Goal: Information Seeking & Learning: Check status

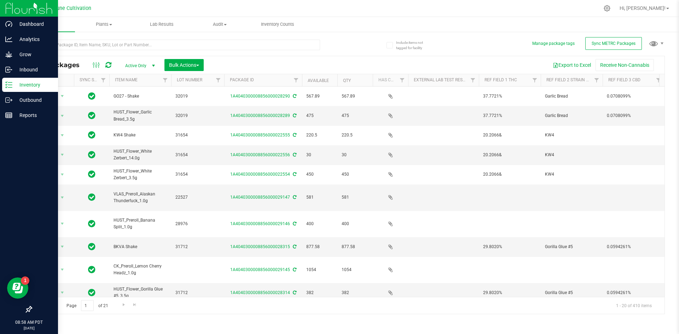
click at [11, 83] on icon at bounding box center [8, 84] width 7 height 7
click at [10, 84] on icon at bounding box center [8, 84] width 7 height 7
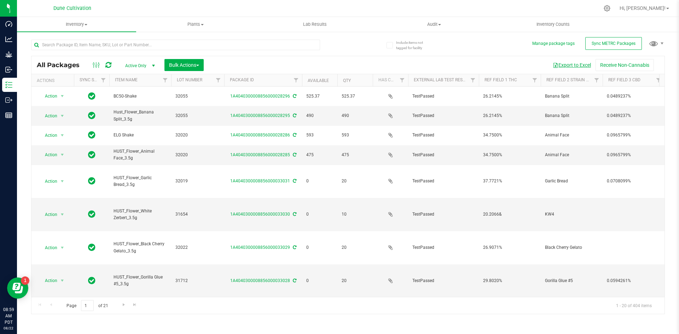
click at [569, 66] on button "Export to Excel" at bounding box center [571, 65] width 47 height 12
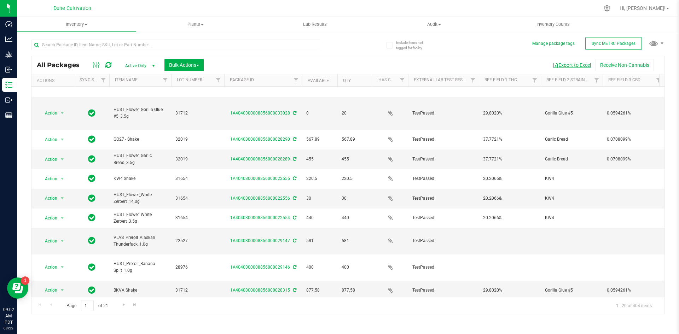
scroll to position [172, 0]
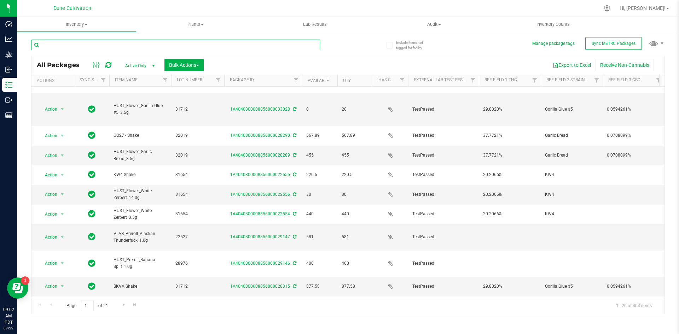
click at [103, 43] on input "text" at bounding box center [175, 45] width 289 height 11
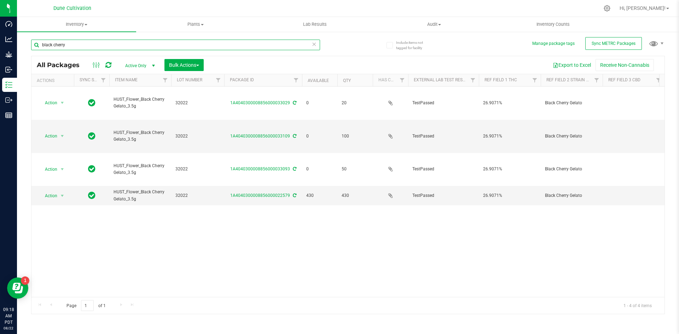
drag, startPoint x: 82, startPoint y: 40, endPoint x: 31, endPoint y: 39, distance: 50.2
click at [31, 39] on div "black cherry" at bounding box center [189, 44] width 317 height 23
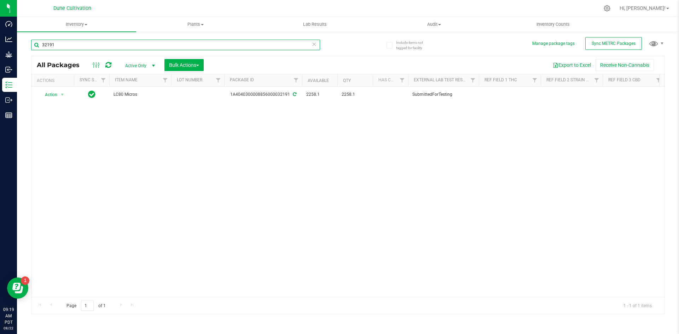
drag, startPoint x: 62, startPoint y: 41, endPoint x: 25, endPoint y: 41, distance: 37.1
click at [25, 41] on div "Include items not tagged for facility Manage package tags Sync METRC Packages 3…" at bounding box center [348, 139] width 662 height 216
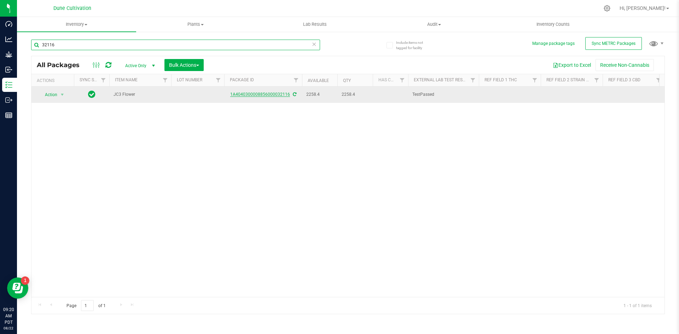
type input "32116"
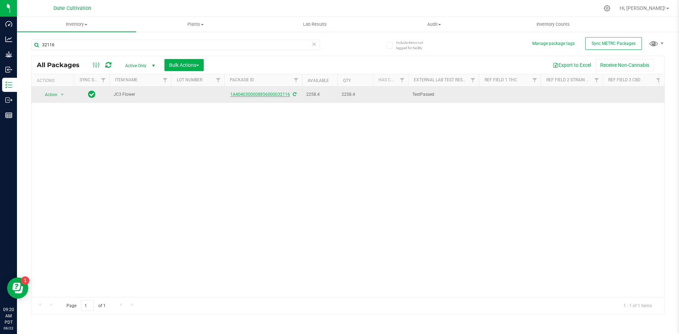
click at [241, 93] on link "1A4040300008856000032116" at bounding box center [260, 94] width 60 height 5
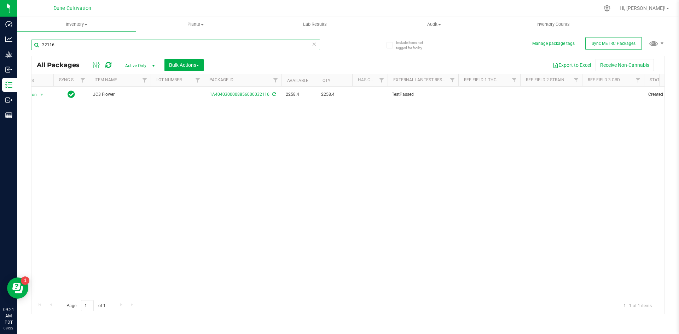
drag, startPoint x: 82, startPoint y: 44, endPoint x: 36, endPoint y: 46, distance: 46.4
click at [36, 46] on input "32116" at bounding box center [175, 45] width 289 height 11
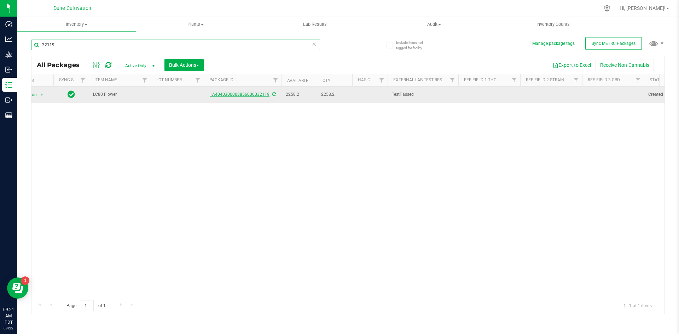
type input "32119"
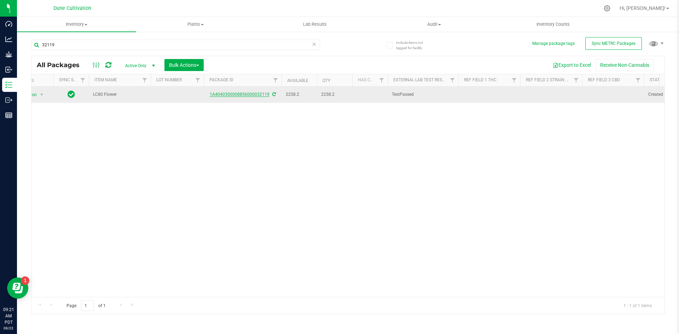
click at [217, 93] on link "1A4040300008856000032119" at bounding box center [240, 94] width 60 height 5
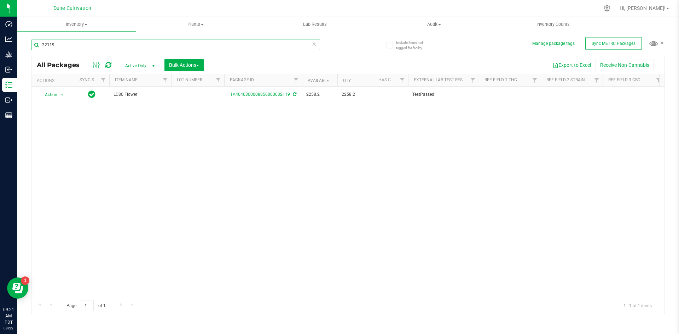
click at [91, 47] on input "32119" at bounding box center [175, 45] width 289 height 11
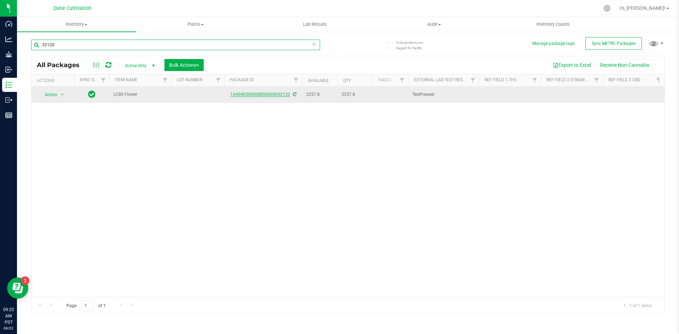
type input "32120"
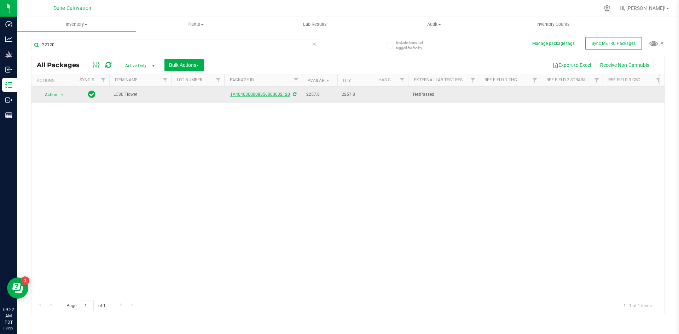
click at [258, 94] on link "1A4040300008856000032120" at bounding box center [260, 94] width 60 height 5
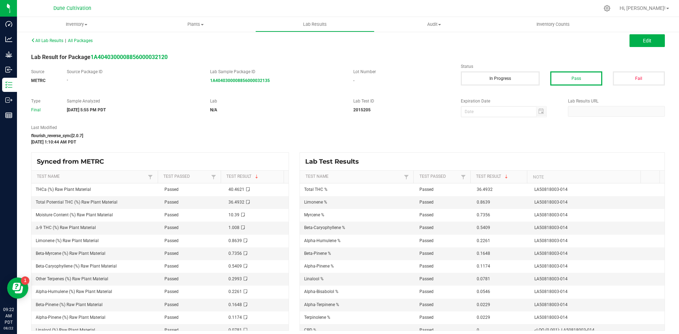
scroll to position [3, 0]
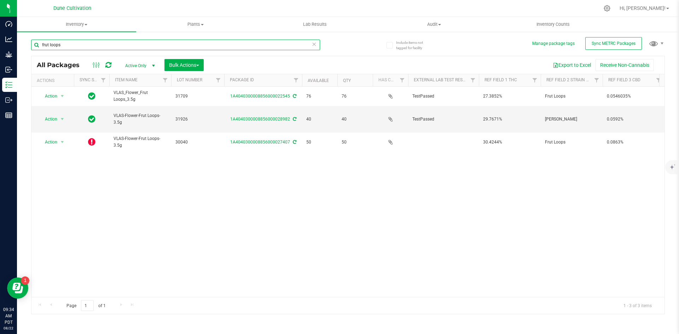
drag, startPoint x: 75, startPoint y: 44, endPoint x: 30, endPoint y: 41, distance: 44.3
click at [30, 41] on div "Include items not tagged for facility Manage package tags Sync METRC Packages f…" at bounding box center [348, 139] width 662 height 216
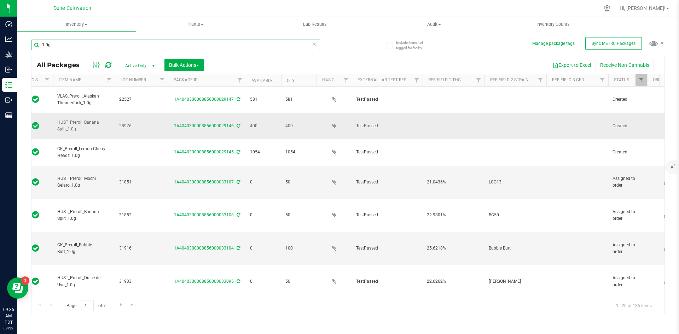
scroll to position [0, 57]
type input "1.0g"
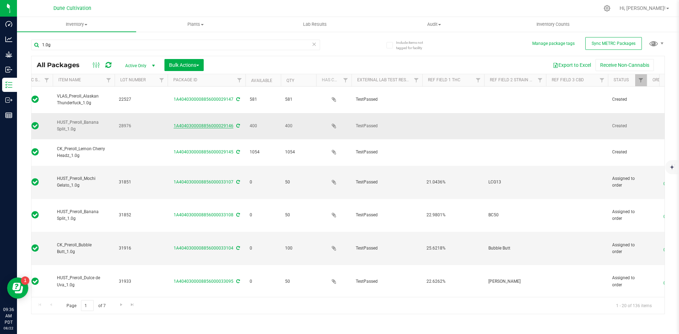
click at [206, 123] on link "1A4040300008856000029146" at bounding box center [204, 125] width 60 height 5
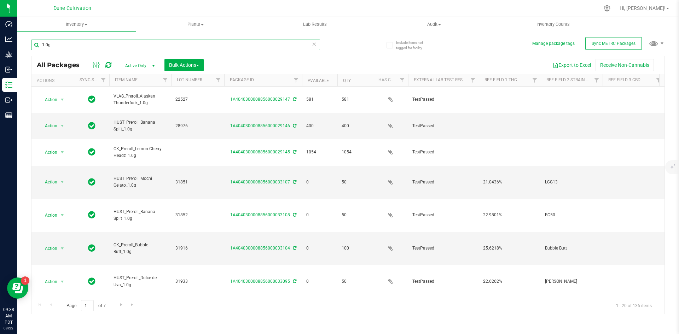
drag, startPoint x: 58, startPoint y: 41, endPoint x: 28, endPoint y: 42, distance: 30.4
click at [28, 42] on div "Include items not tagged for facility Manage package tags Sync METRC Packages 1…" at bounding box center [348, 139] width 662 height 216
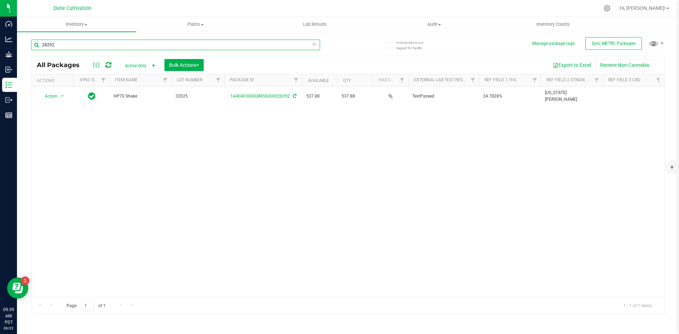
drag, startPoint x: 75, startPoint y: 49, endPoint x: 29, endPoint y: 44, distance: 46.6
click at [29, 44] on div "Include items not tagged for facility Manage package tags Sync METRC Packages 2…" at bounding box center [348, 139] width 662 height 216
type input "2"
type input "28284"
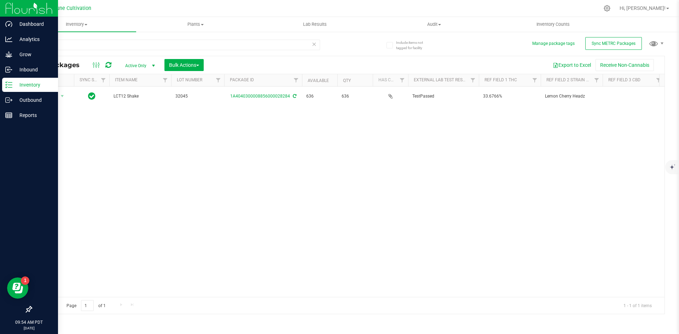
click at [5, 86] on div "Inventory" at bounding box center [30, 85] width 56 height 14
click at [17, 98] on p "Outbound" at bounding box center [33, 100] width 42 height 8
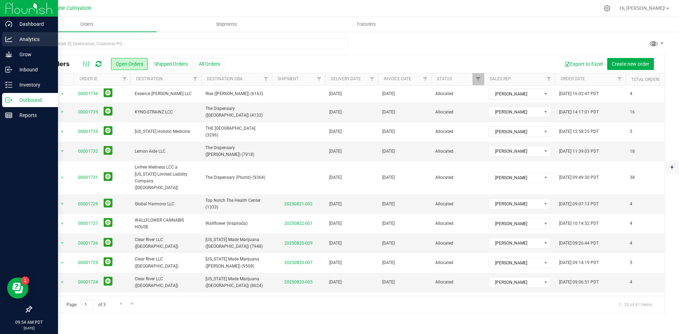
click at [32, 44] on div "Analytics" at bounding box center [30, 39] width 56 height 14
